Goal: Task Accomplishment & Management: Manage account settings

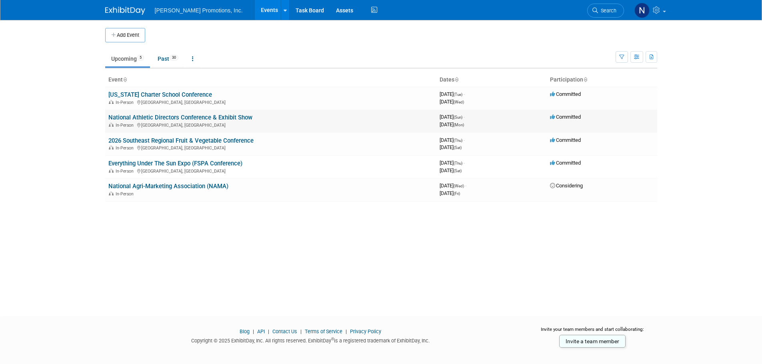
click at [148, 115] on link "National Athletic Directors Conference & Exhibit Show" at bounding box center [180, 117] width 144 height 7
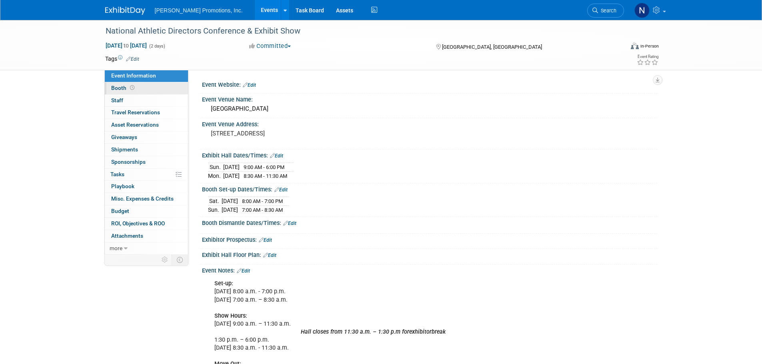
click at [134, 85] on span "Booth" at bounding box center [123, 88] width 25 height 6
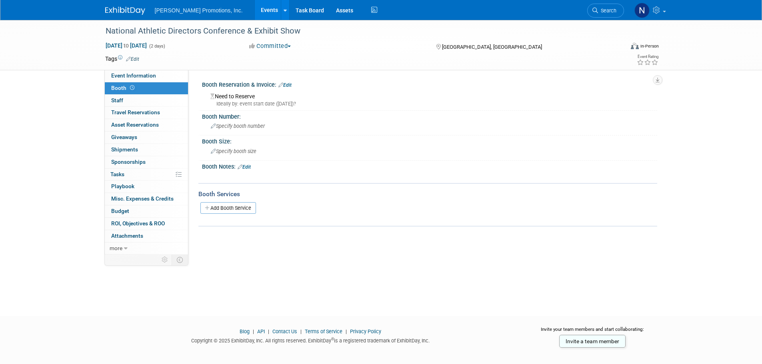
click at [290, 84] on link "Edit" at bounding box center [284, 85] width 13 height 6
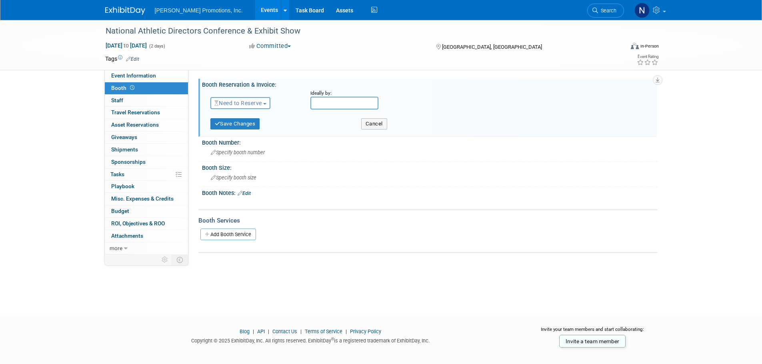
click at [260, 102] on span "Need to Reserve" at bounding box center [238, 103] width 48 height 6
click at [255, 126] on link "Reserved" at bounding box center [254, 127] width 86 height 11
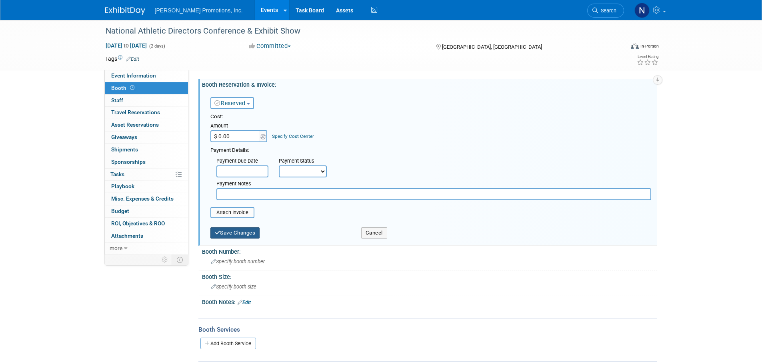
click at [242, 233] on button "Save Changes" at bounding box center [235, 233] width 50 height 11
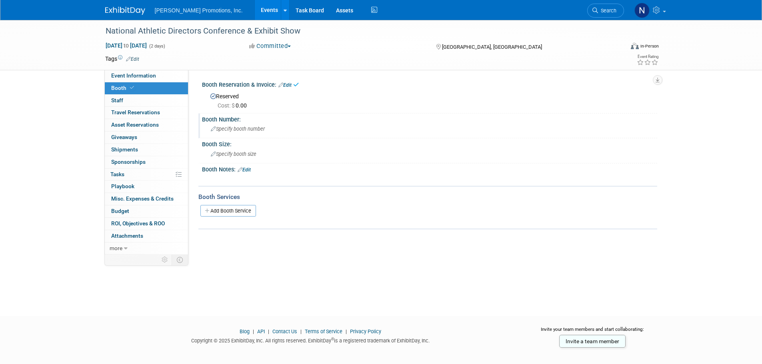
click at [236, 124] on div "Specify booth number" at bounding box center [429, 129] width 443 height 12
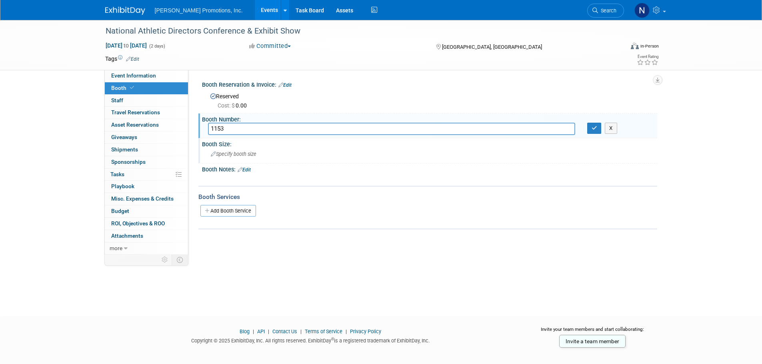
type input "1153"
click at [244, 154] on span "Specify booth size" at bounding box center [234, 154] width 46 height 6
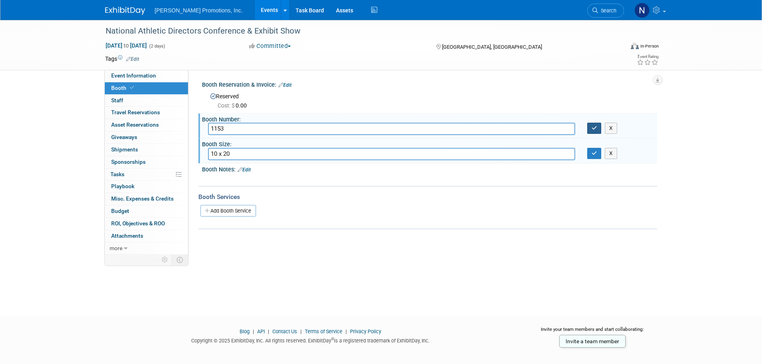
type input "10 x 20"
click at [597, 127] on icon "button" at bounding box center [595, 128] width 6 height 5
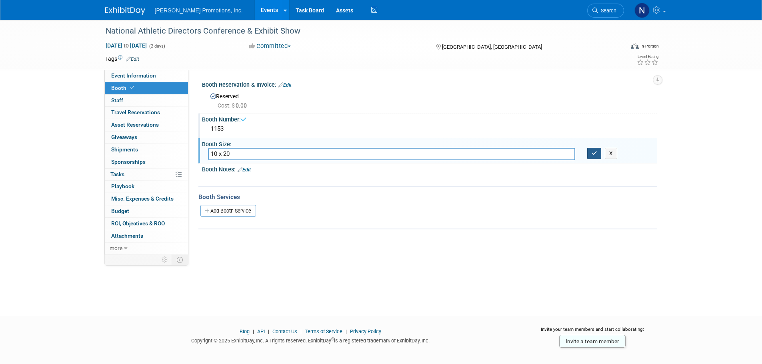
click at [595, 152] on icon "button" at bounding box center [595, 153] width 6 height 5
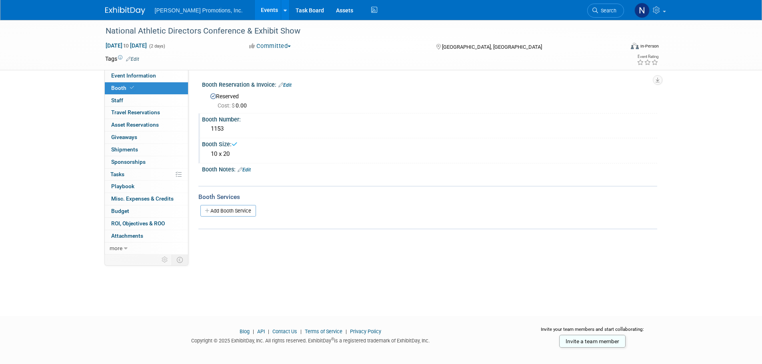
click at [69, 64] on div "National Athletic Directors Conference & Exhibit Show [DATE] to [DATE] (2 days)…" at bounding box center [381, 45] width 762 height 50
